Goal: Task Accomplishment & Management: Manage account settings

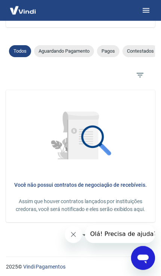
scroll to position [290, 0]
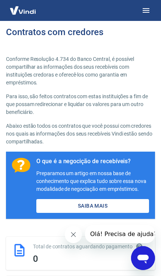
click at [116, 206] on link "Saiba Mais" at bounding box center [92, 206] width 113 height 14
click at [147, 9] on icon "button" at bounding box center [146, 10] width 7 height 4
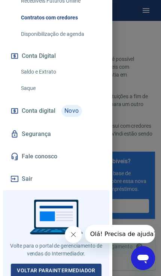
scroll to position [203, 0]
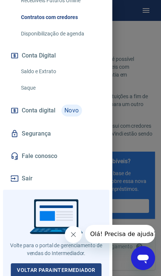
click at [27, 83] on link "Saque" at bounding box center [60, 87] width 85 height 15
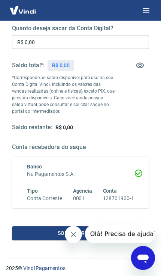
scroll to position [142, 0]
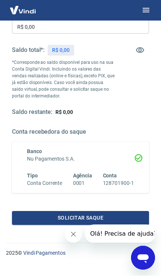
click at [105, 215] on button "Solicitar saque" at bounding box center [80, 219] width 137 height 14
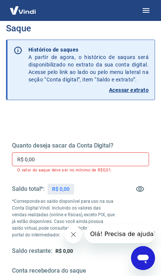
scroll to position [0, 0]
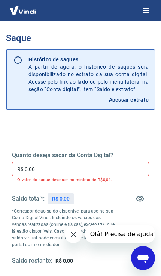
click at [147, 12] on icon "button" at bounding box center [146, 10] width 7 height 4
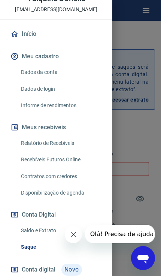
scroll to position [44, 0]
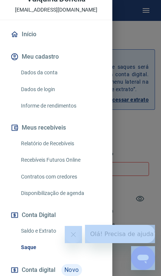
click at [135, 156] on div at bounding box center [80, 138] width 161 height 276
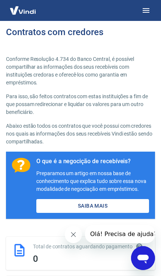
click at [143, 18] on button "button" at bounding box center [146, 10] width 18 height 18
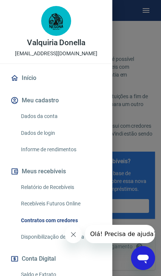
click at [150, 113] on div at bounding box center [80, 138] width 161 height 276
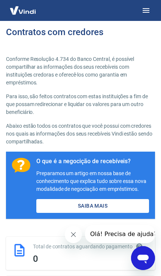
click at [107, 207] on link "Saiba Mais" at bounding box center [92, 206] width 113 height 14
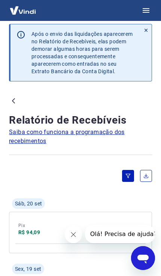
click at [86, 139] on span "Saiba como funciona a programação dos recebimentos" at bounding box center [80, 137] width 143 height 18
